Goal: Contribute content

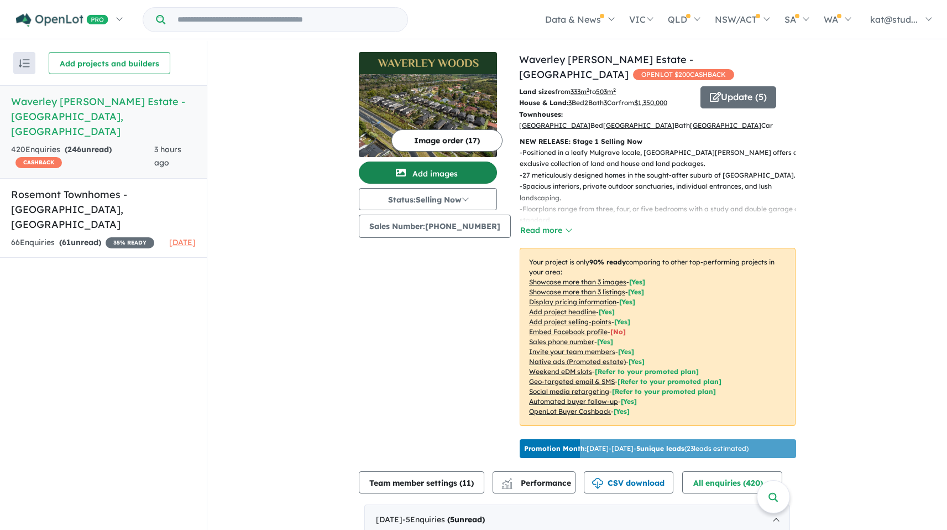
click at [405, 174] on icon "button" at bounding box center [401, 172] width 10 height 10
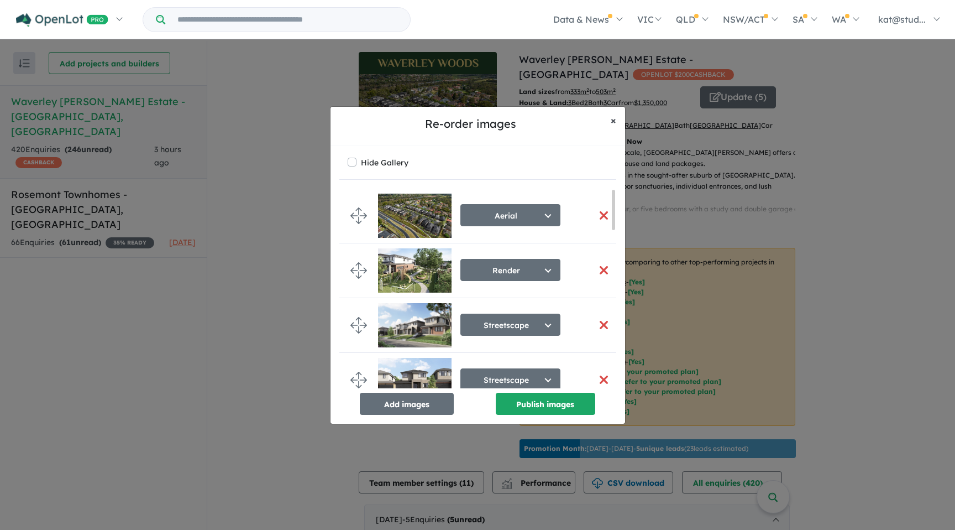
click at [624, 118] on button "× Close" at bounding box center [613, 121] width 23 height 28
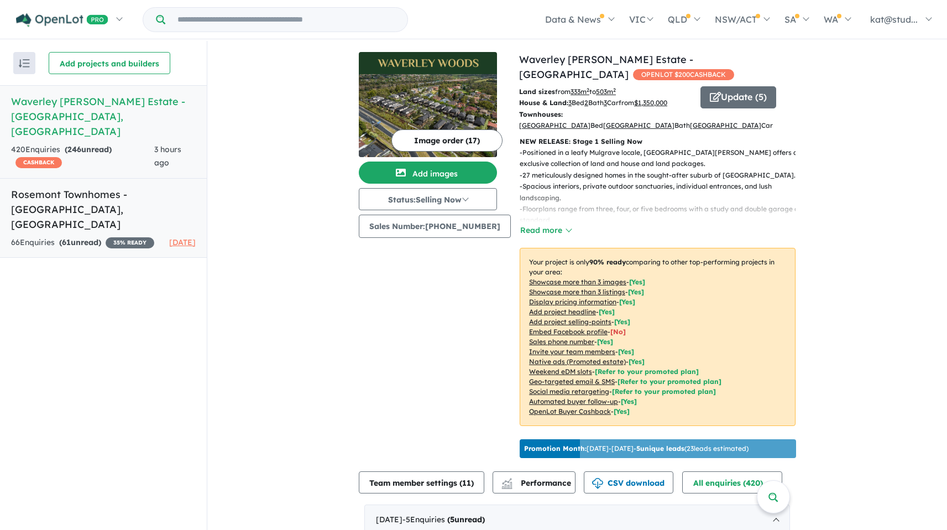
click at [137, 196] on h5 "Rosemont Townhomes - [GEOGRAPHIC_DATA] , [GEOGRAPHIC_DATA]" at bounding box center [103, 209] width 185 height 45
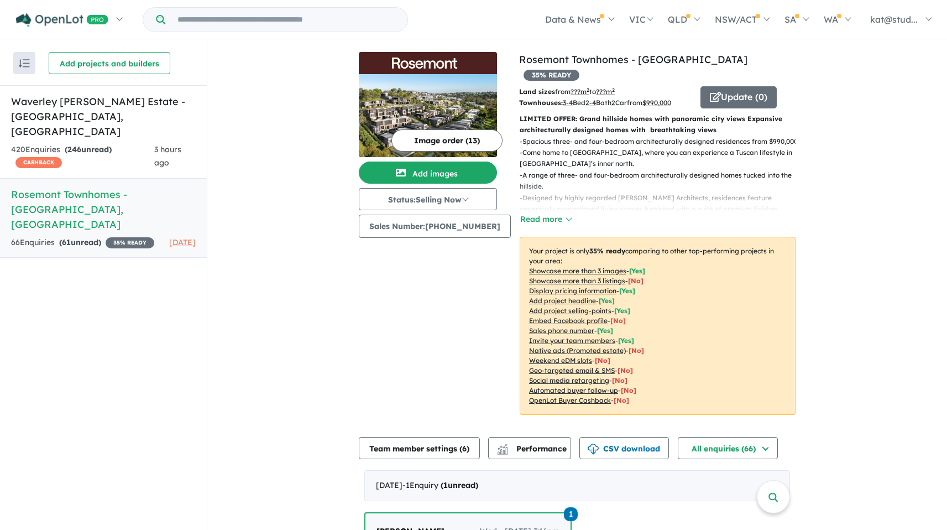
click at [424, 141] on button "Image order ( 13 )" at bounding box center [446, 140] width 111 height 22
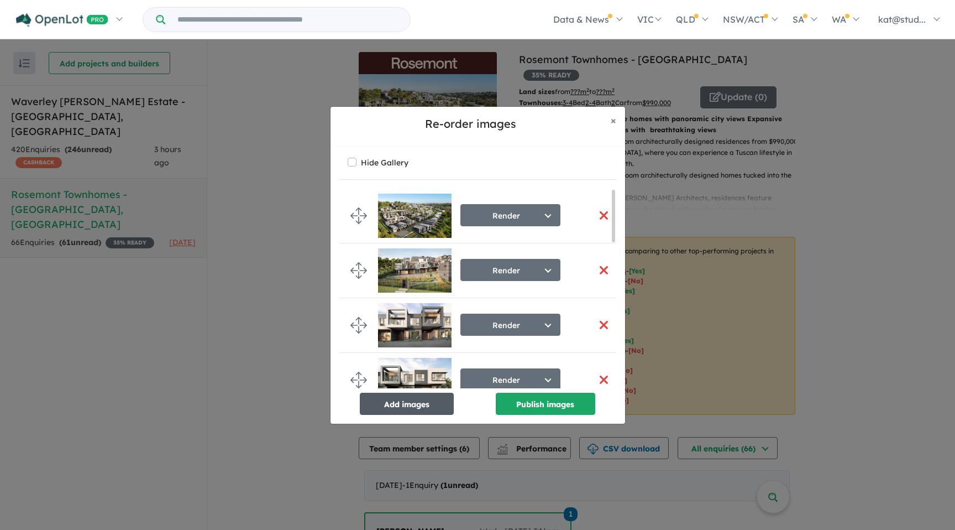
click at [382, 403] on button "Add images" at bounding box center [407, 403] width 94 height 22
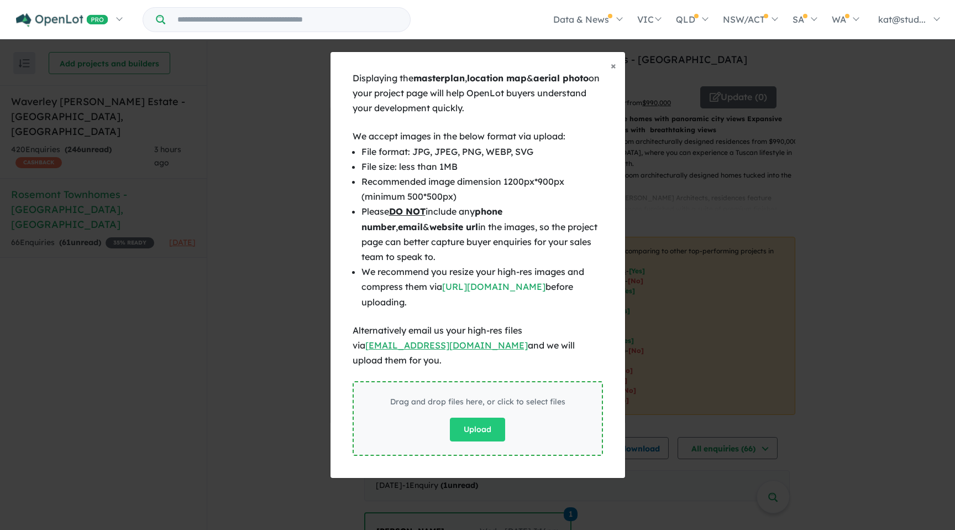
click at [439, 410] on div "Drag and drop files here, or click to select files Upload" at bounding box center [477, 418] width 175 height 46
click at [513, 417] on div "Drag and drop files here, or click to select files Upload" at bounding box center [477, 418] width 175 height 46
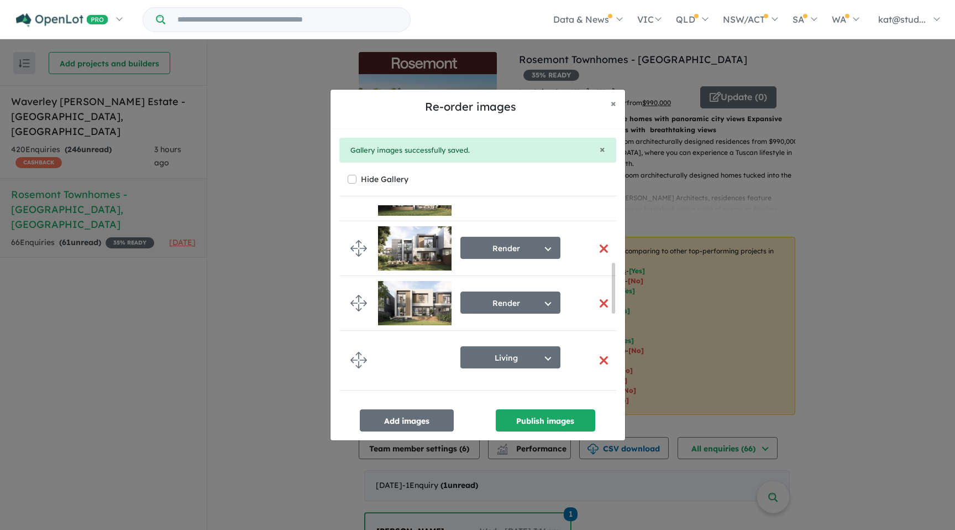
scroll to position [562, 0]
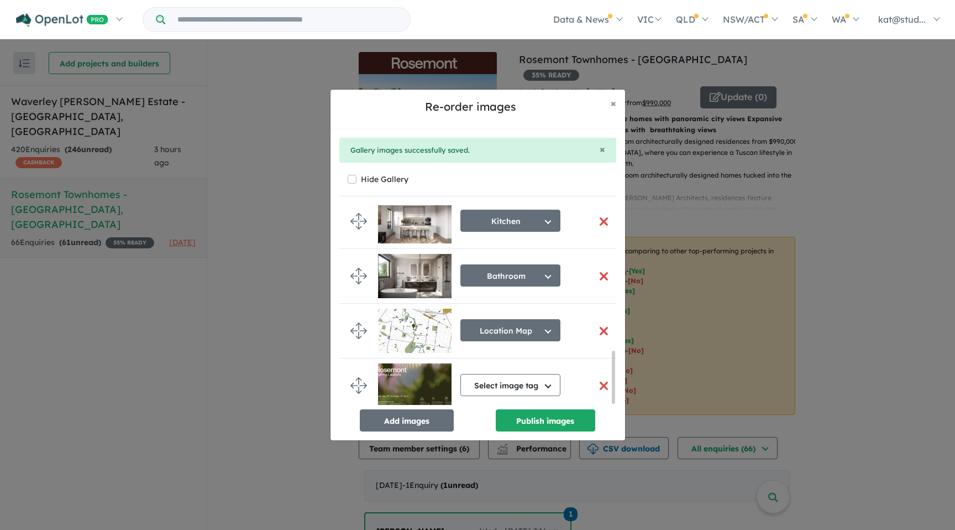
click at [399, 378] on img at bounding box center [415, 385] width 74 height 44
click at [485, 377] on button "Select image tag" at bounding box center [510, 385] width 100 height 22
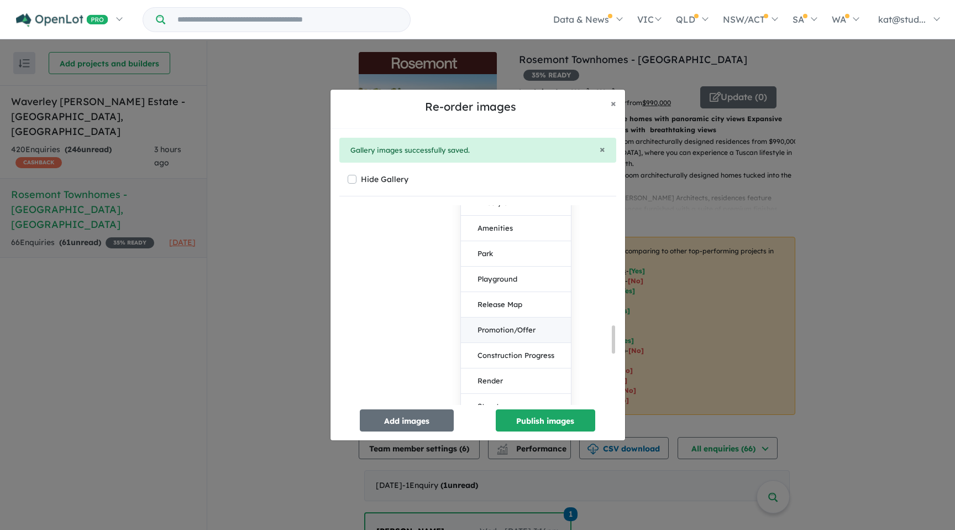
click at [511, 327] on button "Promotion/Offer" at bounding box center [516, 329] width 110 height 25
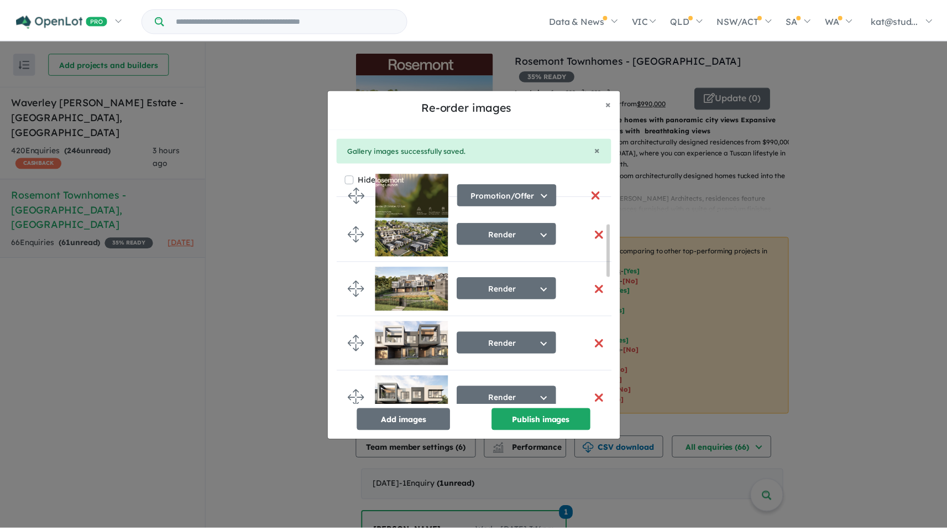
scroll to position [0, 0]
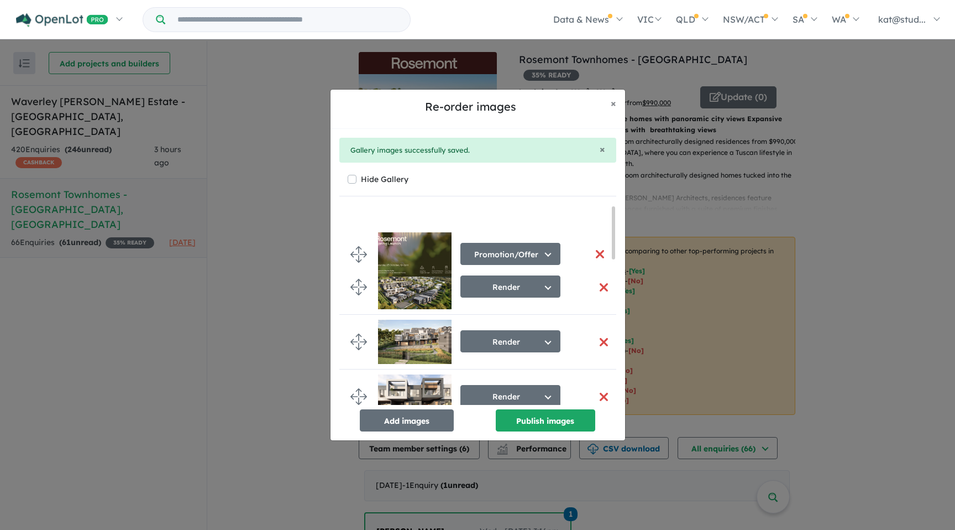
drag, startPoint x: 356, startPoint y: 384, endPoint x: 354, endPoint y: 253, distance: 131.0
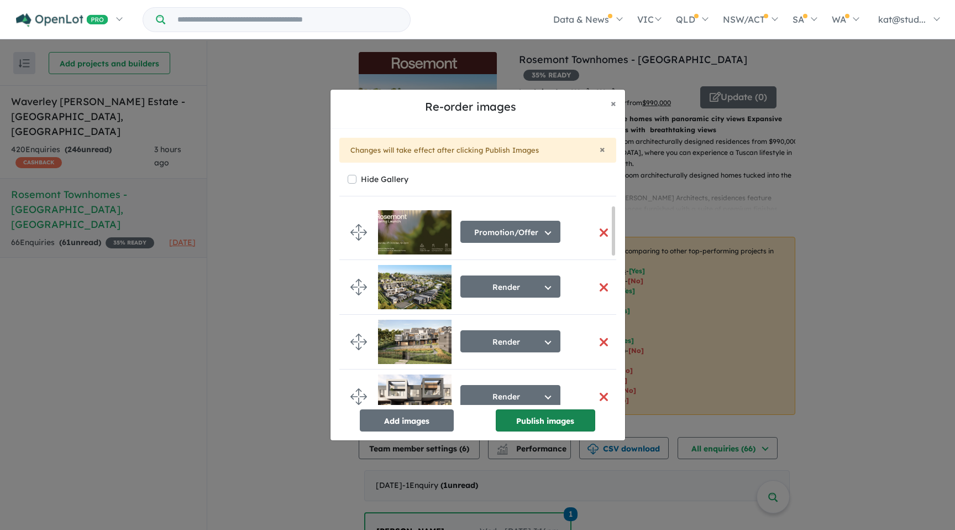
click at [536, 426] on button "Publish images" at bounding box center [545, 420] width 99 height 22
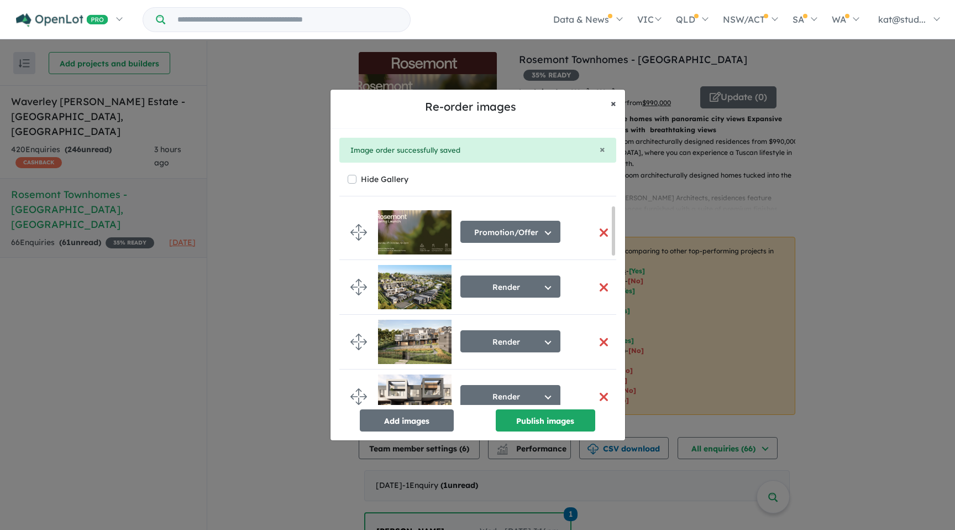
click at [613, 102] on span "×" at bounding box center [614, 103] width 6 height 13
